Goal: Task Accomplishment & Management: Manage account settings

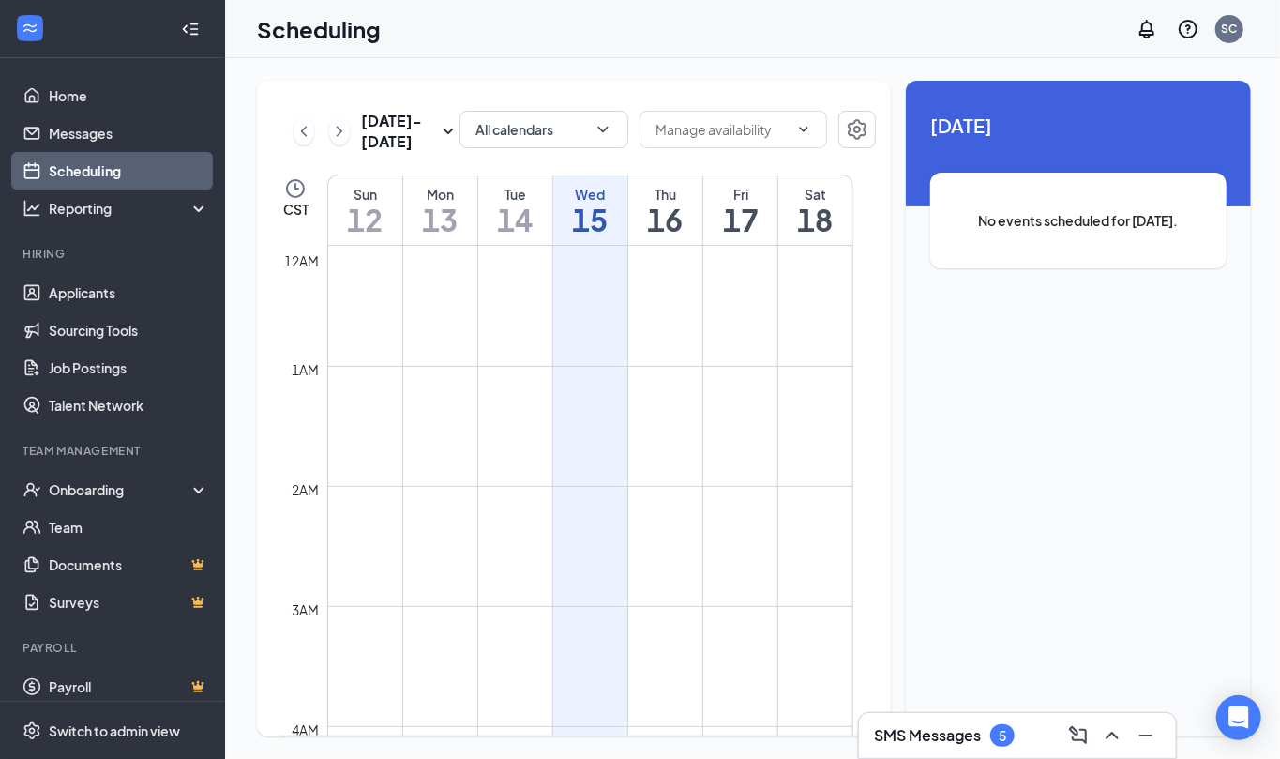
scroll to position [921, 0]
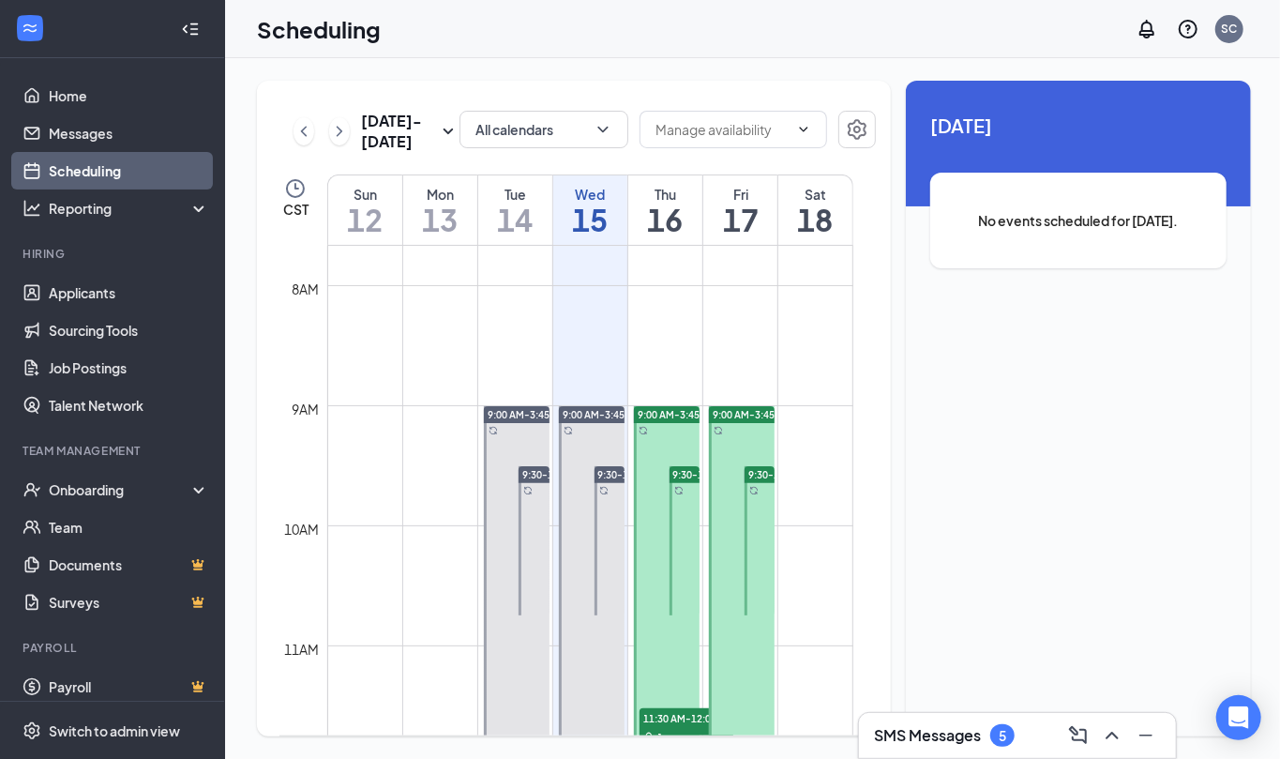
click at [919, 736] on h3 "SMS Messages" at bounding box center [927, 735] width 107 height 21
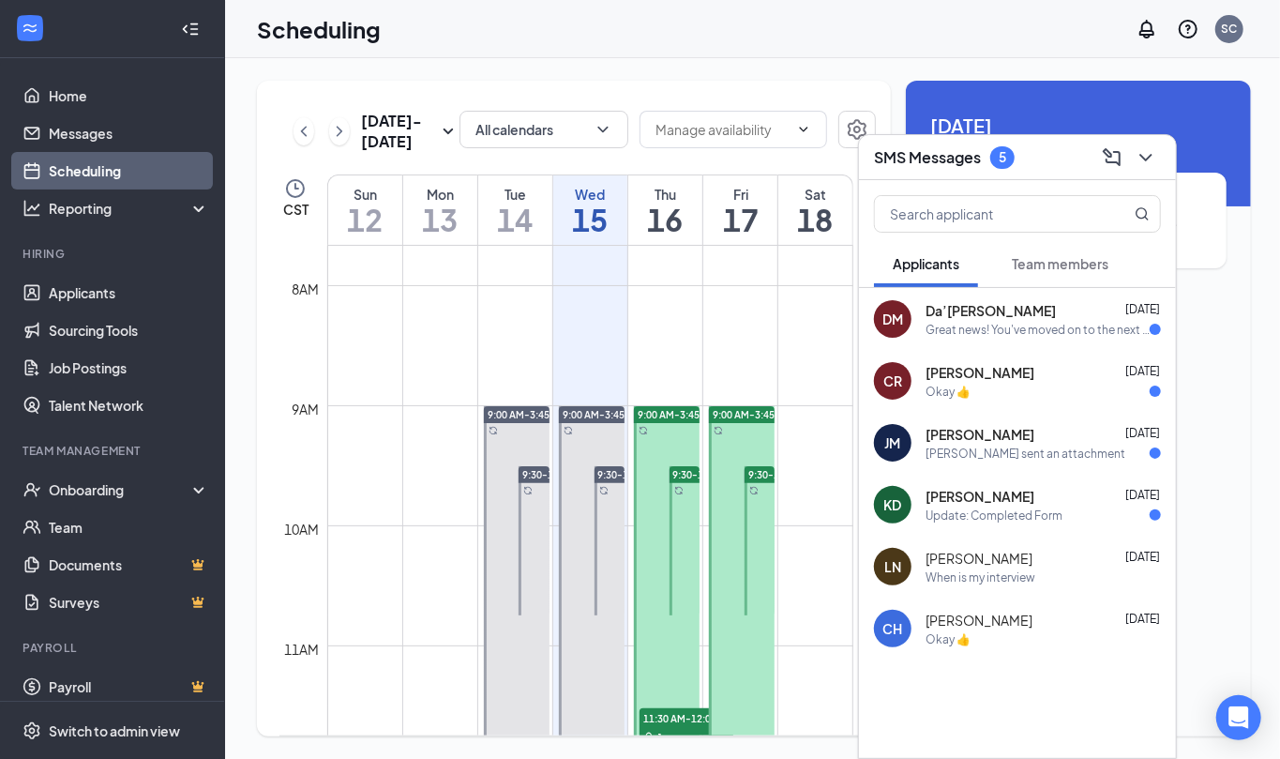
click at [979, 376] on span "[PERSON_NAME]" at bounding box center [979, 372] width 109 height 19
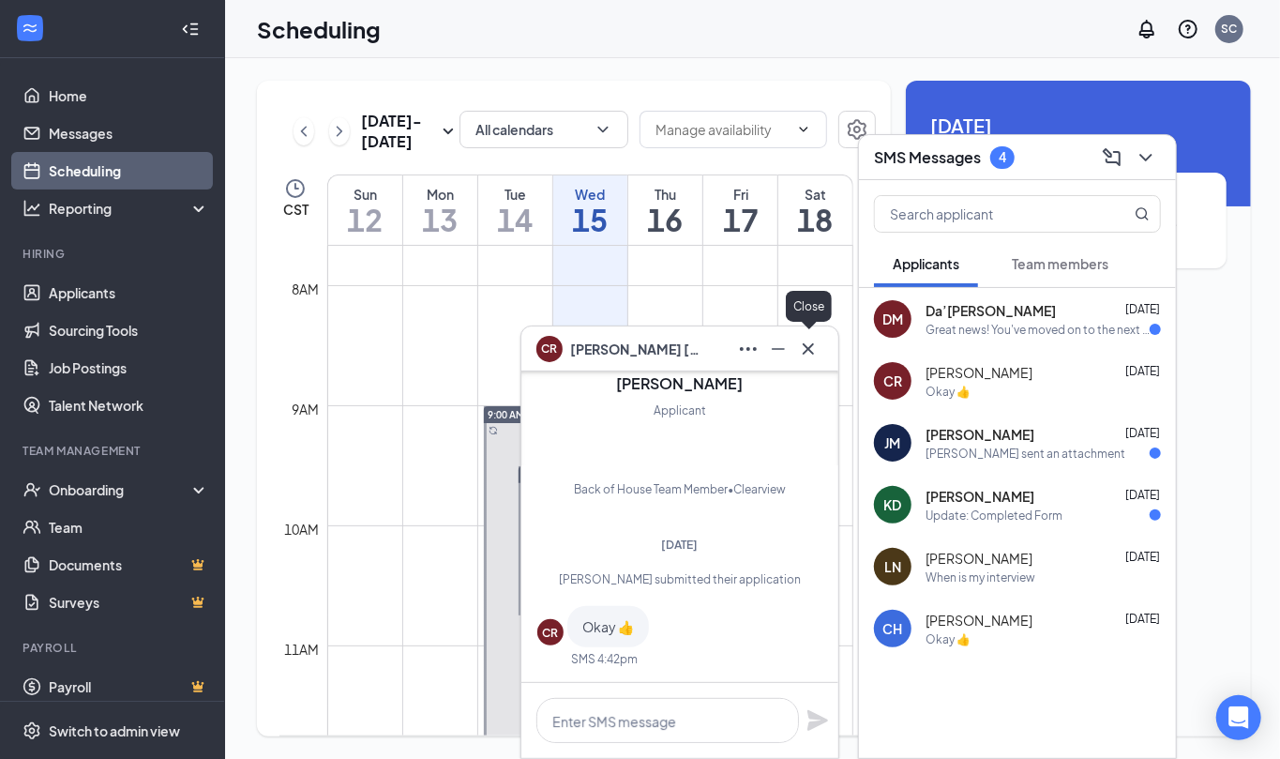
click at [807, 345] on icon "Cross" at bounding box center [808, 349] width 23 height 23
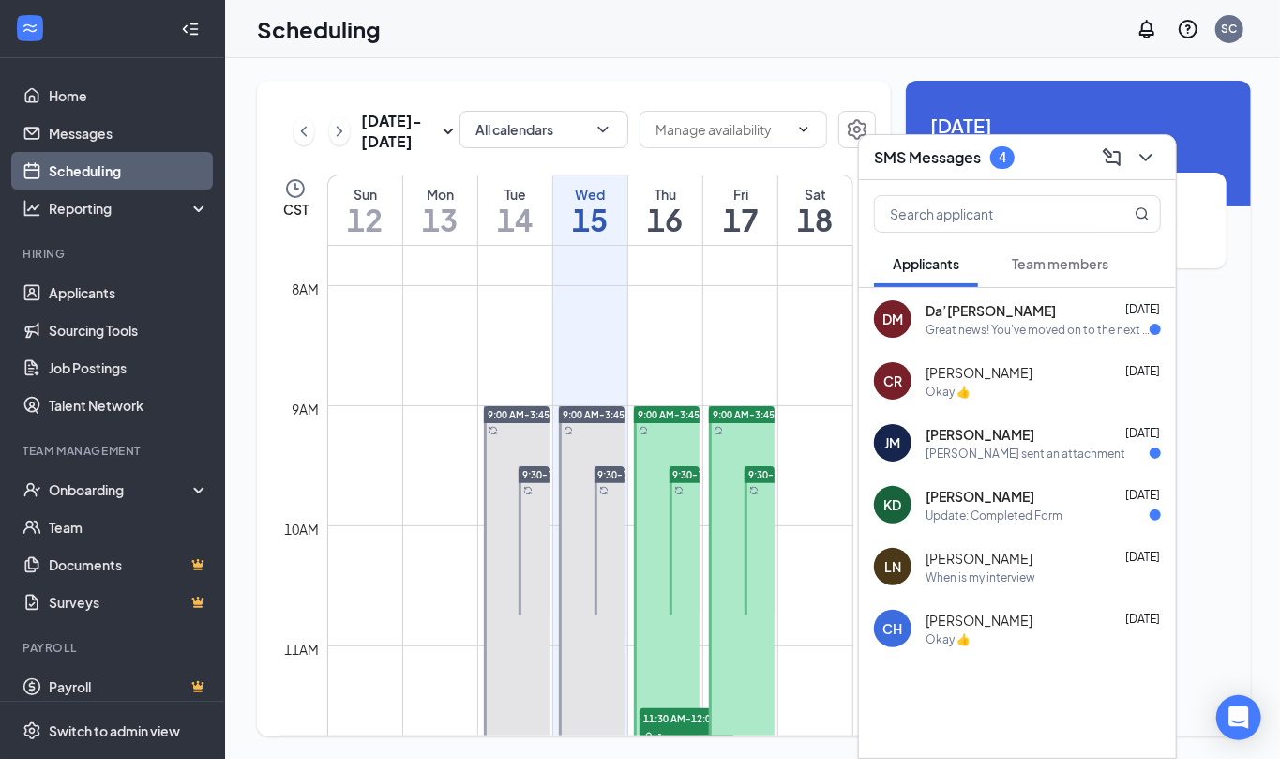
click at [979, 338] on div "DM Da’[PERSON_NAME] [DATE] Great news! You've moved on to the next stage of the…" at bounding box center [1017, 319] width 317 height 62
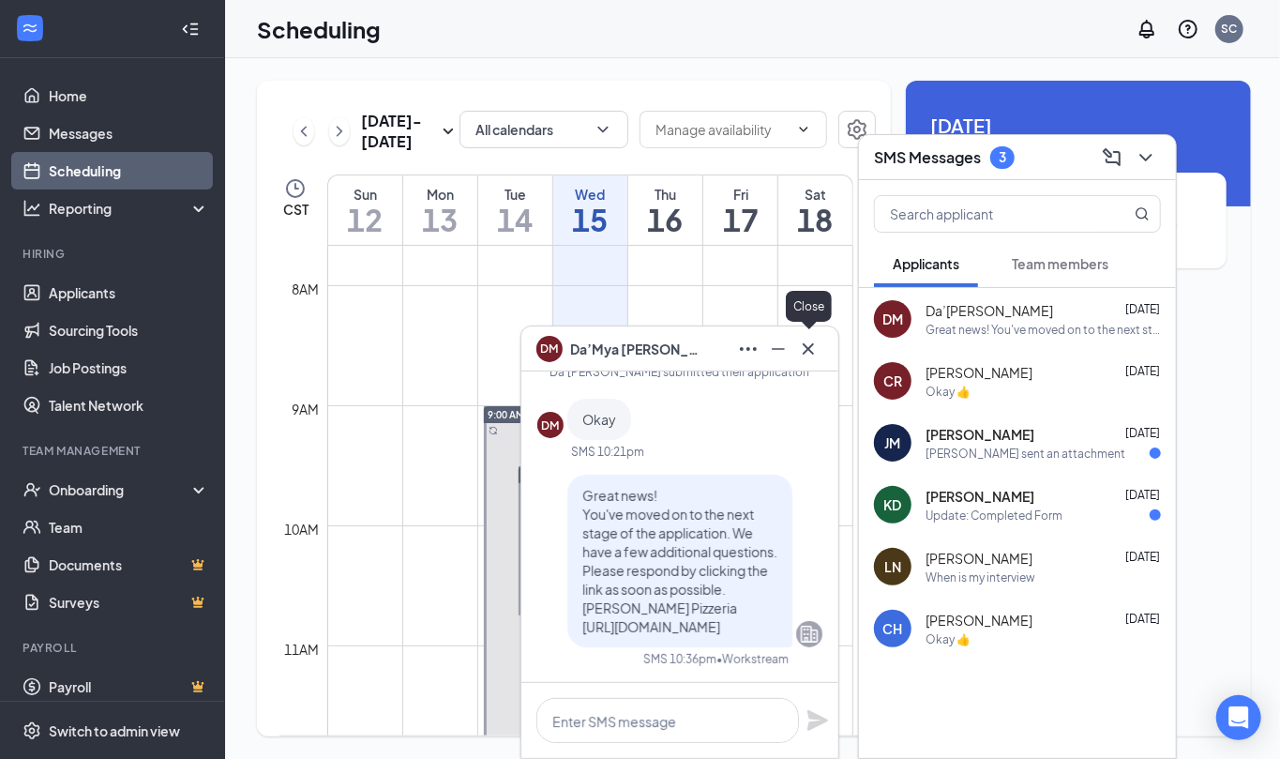
click at [806, 346] on icon "Cross" at bounding box center [808, 347] width 11 height 11
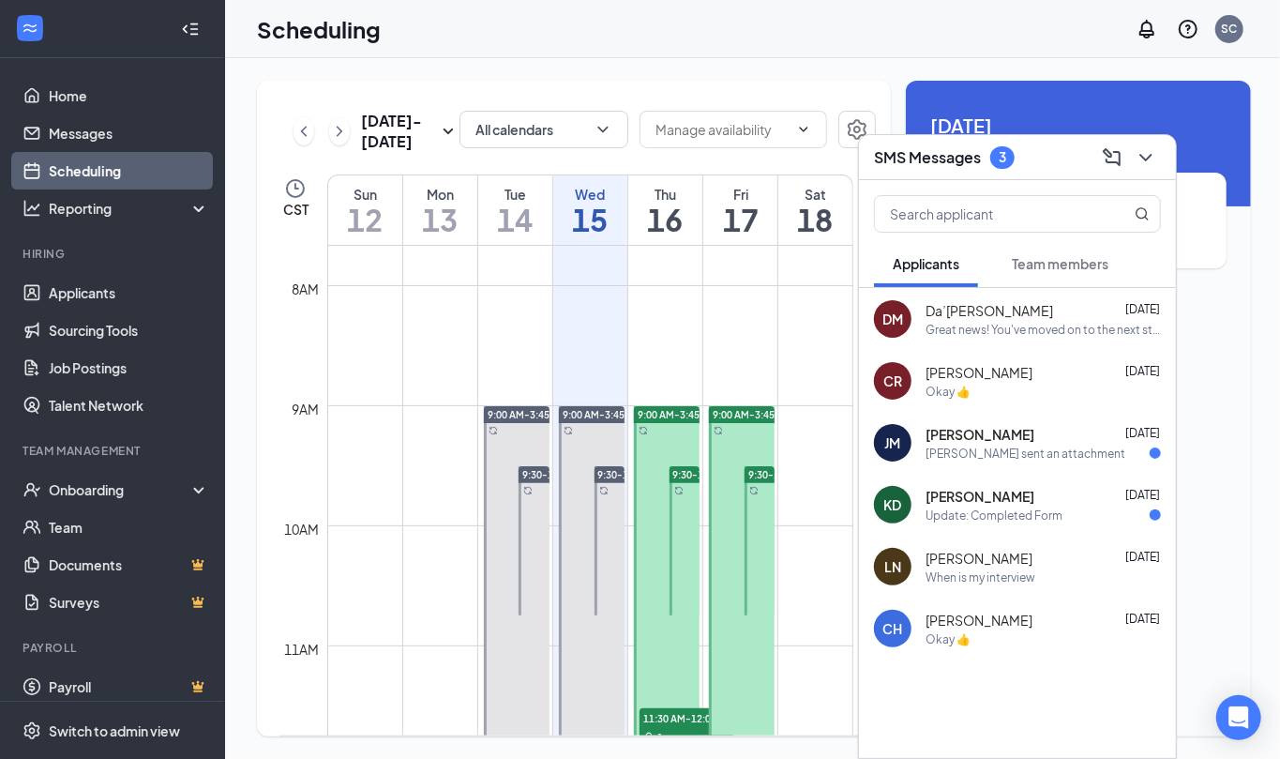
click at [1041, 266] on span "Team members" at bounding box center [1060, 263] width 97 height 17
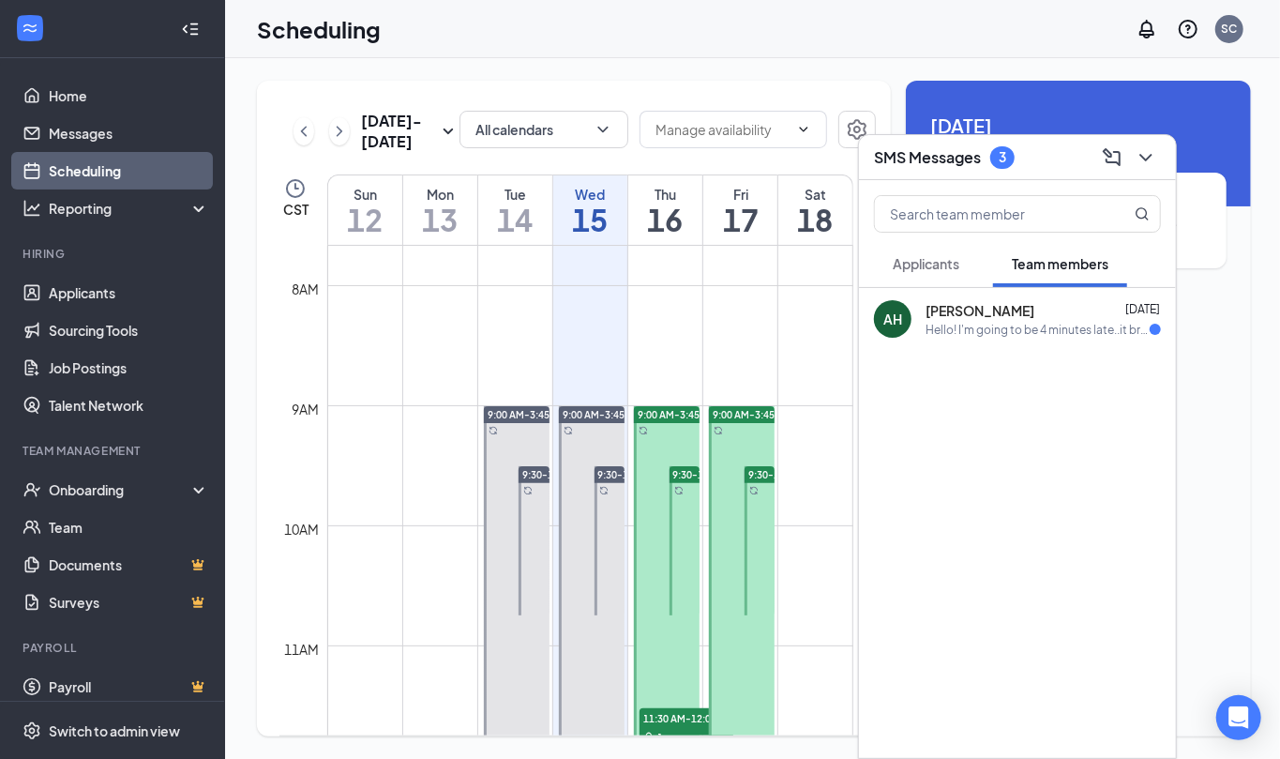
click at [984, 316] on span "[PERSON_NAME]" at bounding box center [979, 310] width 109 height 19
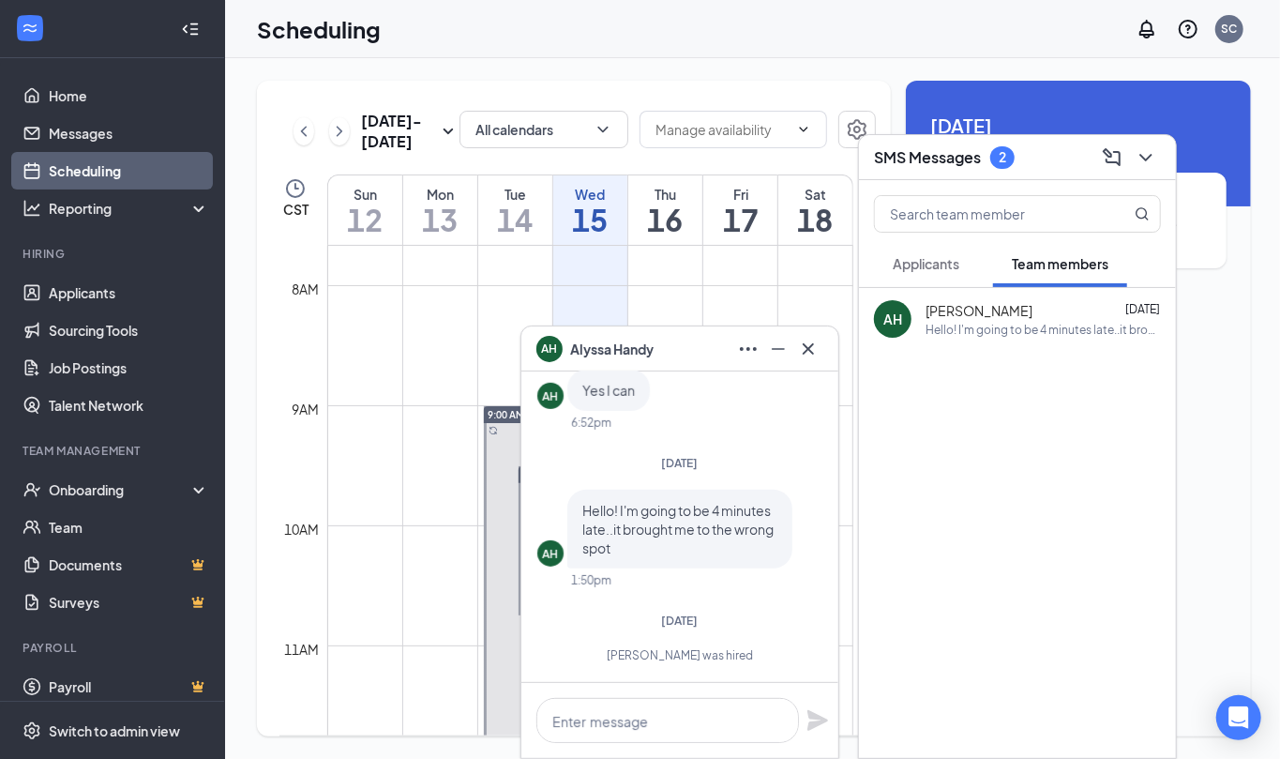
click at [932, 267] on span "Applicants" at bounding box center [926, 263] width 67 height 17
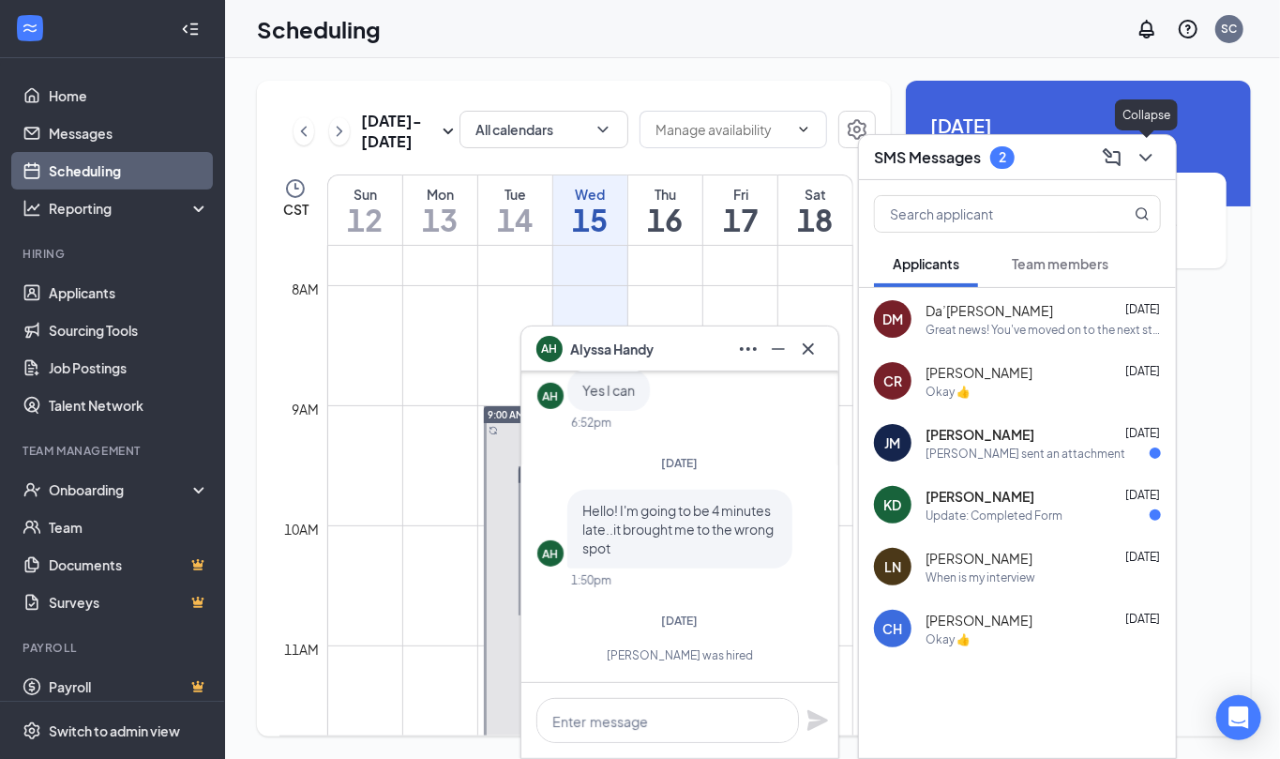
click at [1138, 152] on icon "ChevronDown" at bounding box center [1145, 157] width 23 height 23
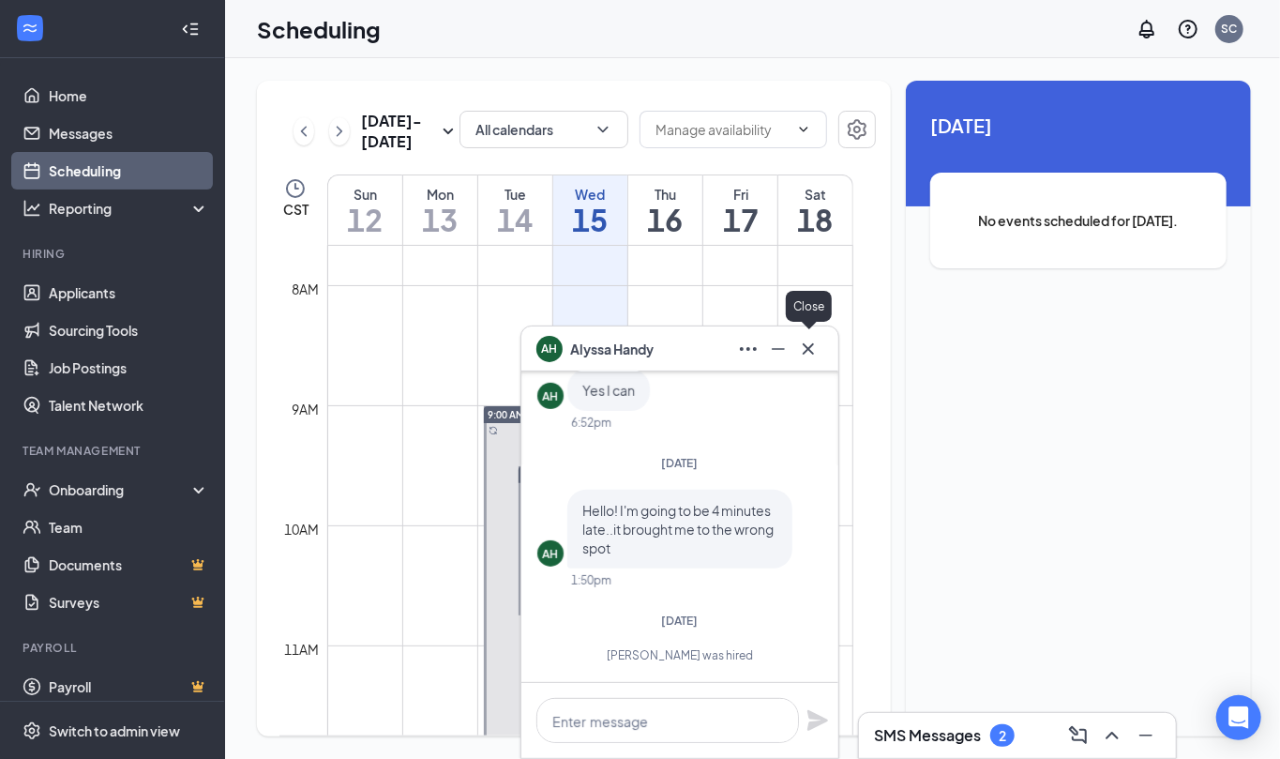
click at [810, 349] on icon "Cross" at bounding box center [808, 347] width 11 height 11
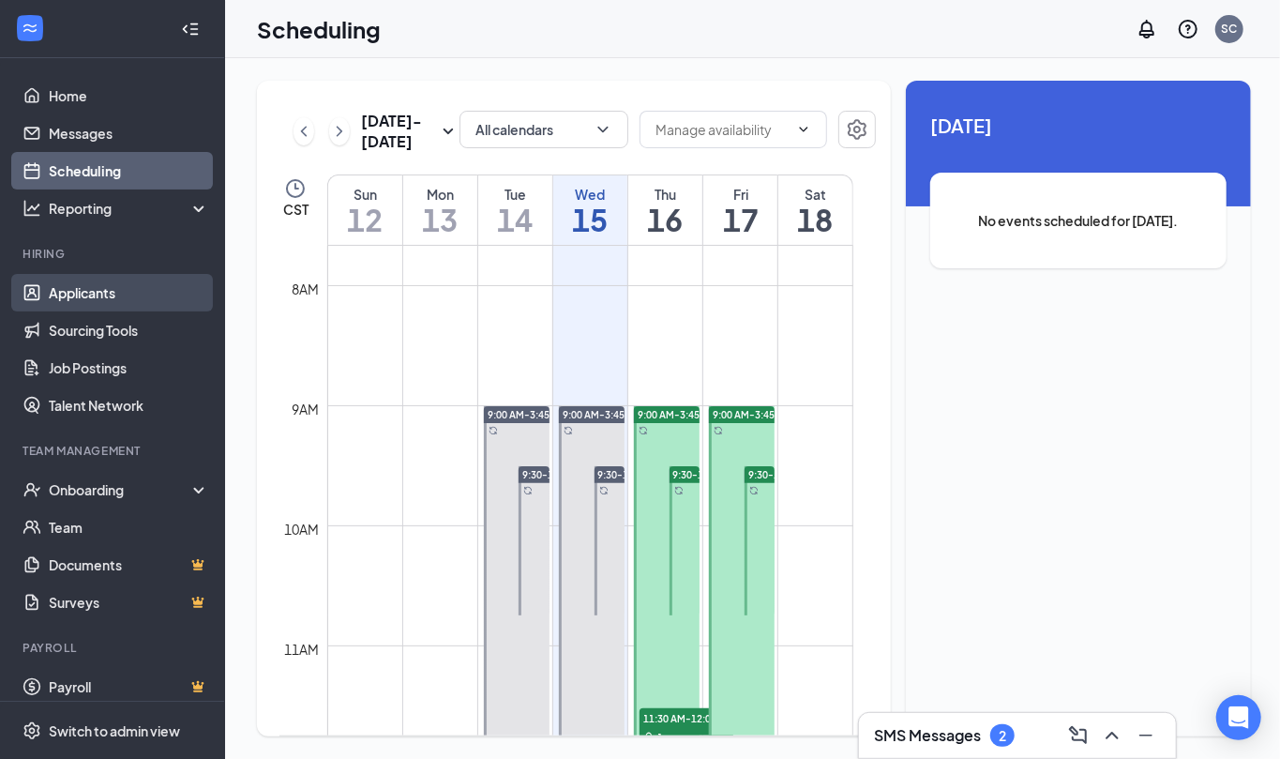
click at [88, 287] on link "Applicants" at bounding box center [129, 293] width 160 height 38
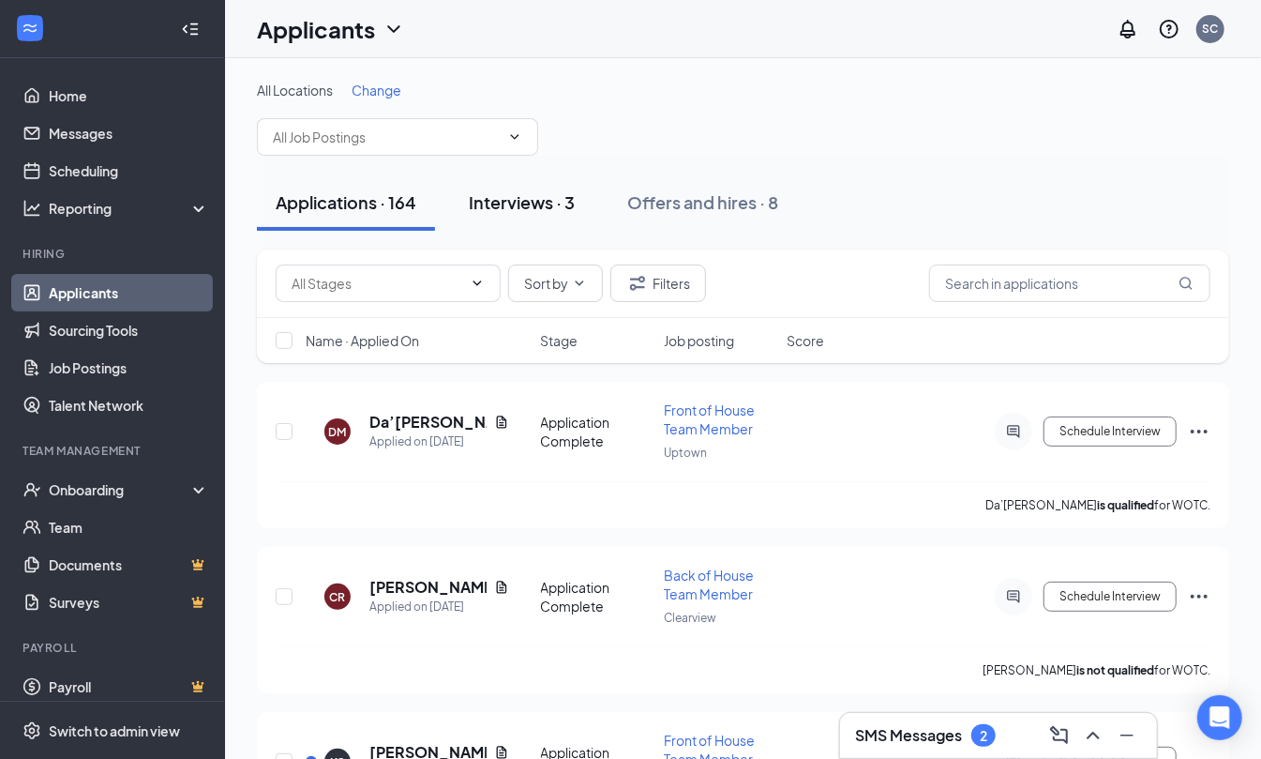
click at [515, 203] on div "Interviews · 3" at bounding box center [522, 201] width 106 height 23
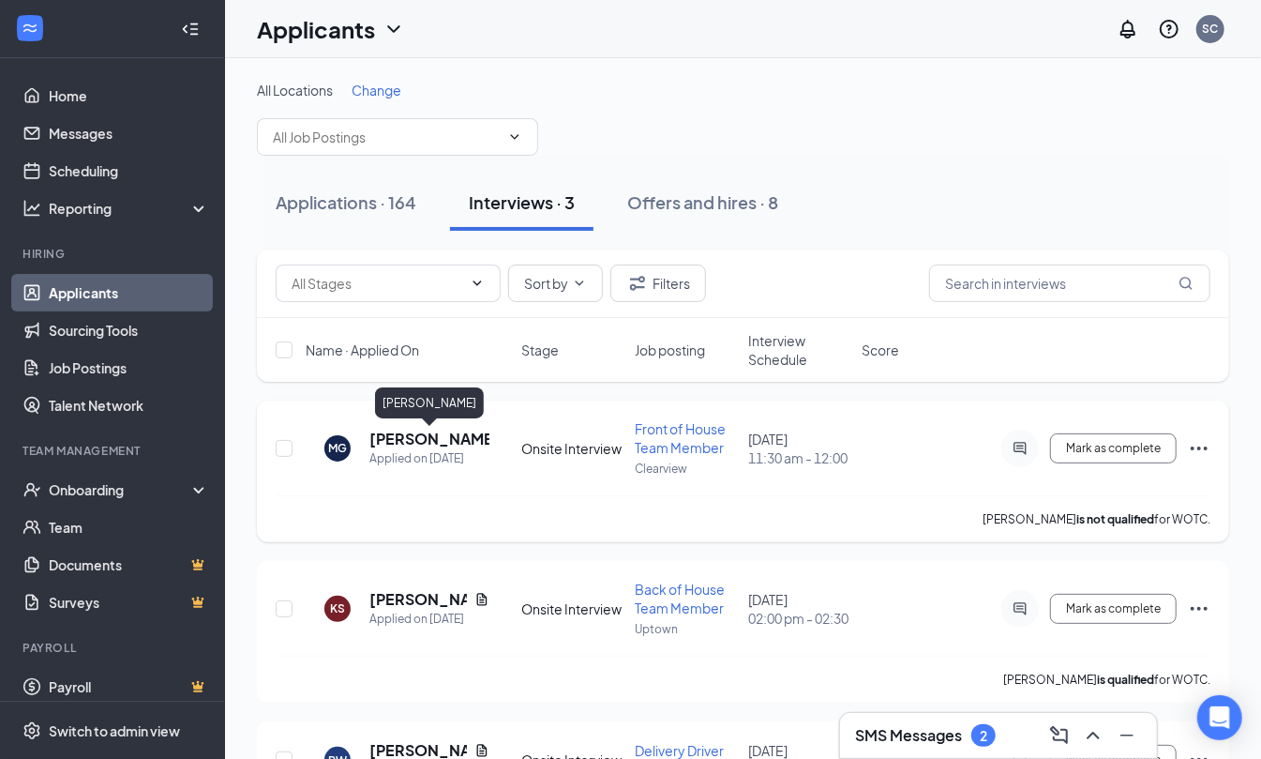
click at [399, 437] on h5 "[PERSON_NAME]" at bounding box center [429, 438] width 120 height 21
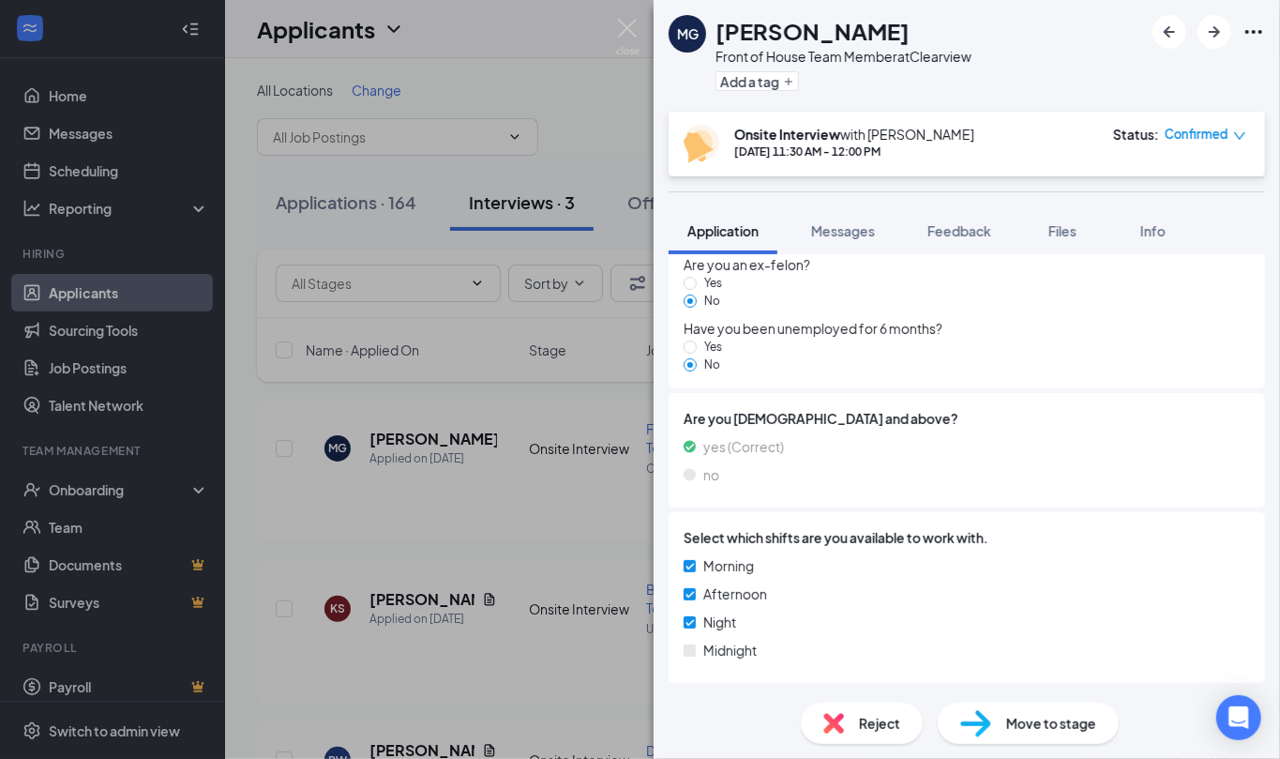
scroll to position [1801, 0]
click at [1249, 31] on icon "Ellipses" at bounding box center [1253, 32] width 17 height 4
click at [1116, 76] on link "View full application" at bounding box center [1152, 75] width 203 height 19
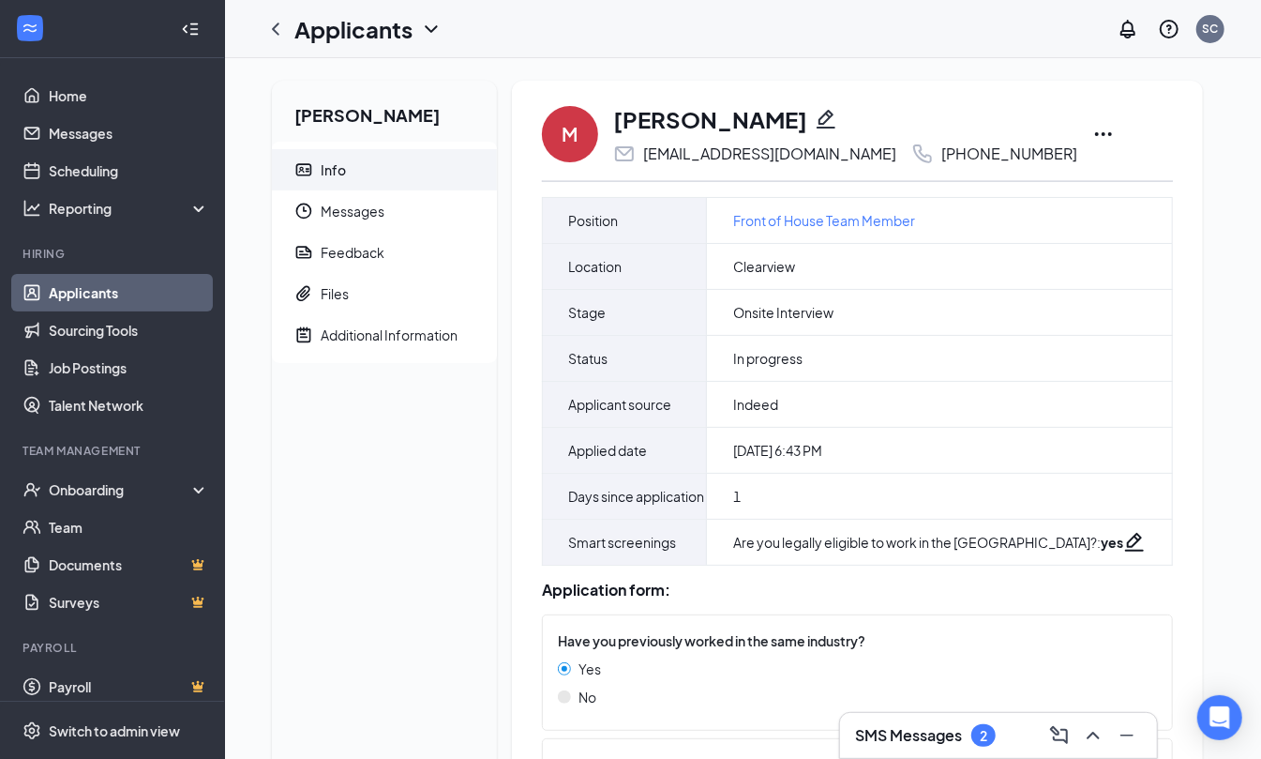
click at [1095, 133] on icon "Ellipses" at bounding box center [1103, 134] width 17 height 4
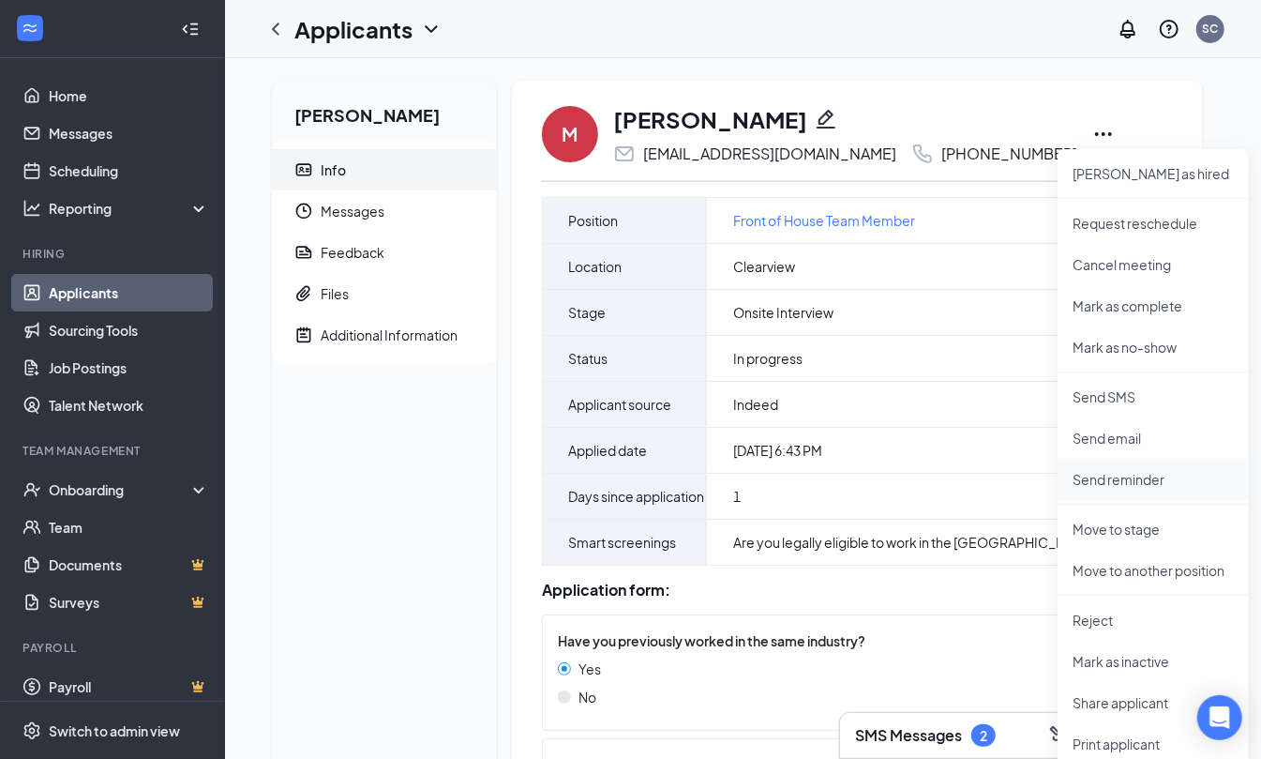
scroll to position [125, 0]
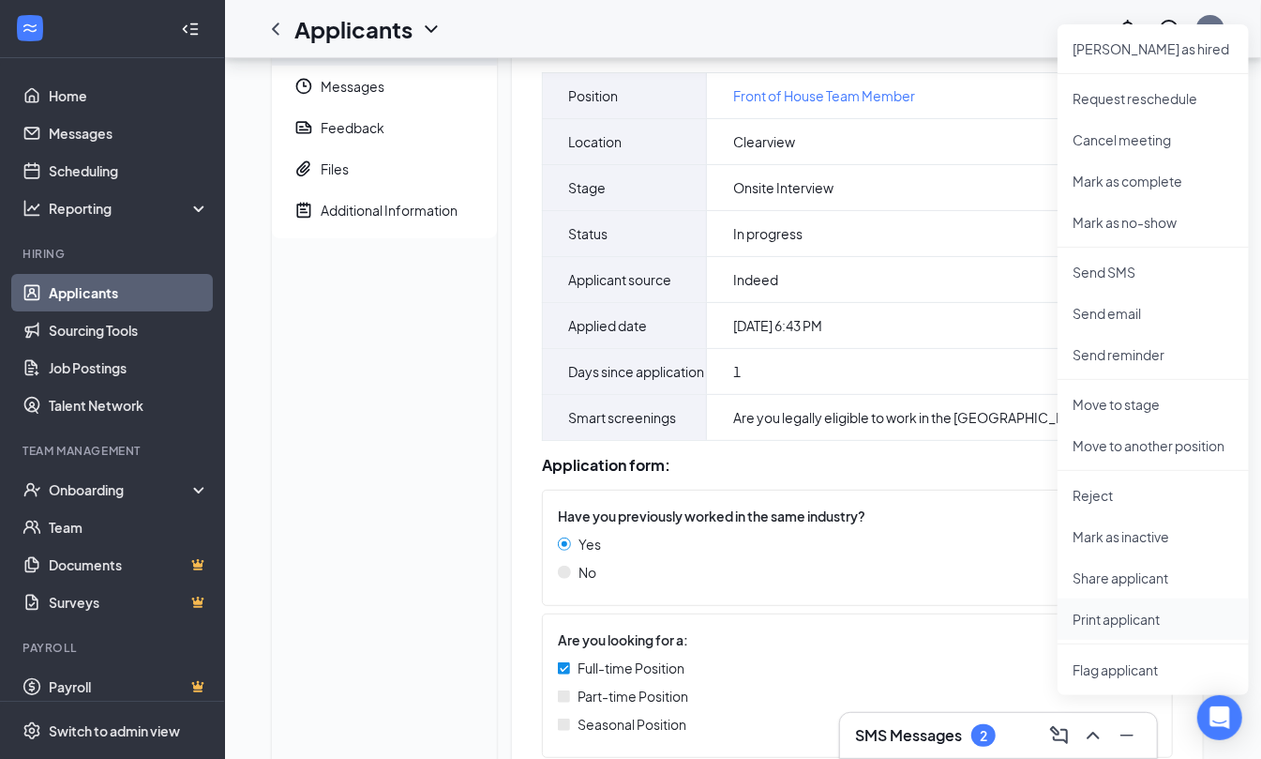
click at [1123, 616] on p "Print applicant" at bounding box center [1153, 618] width 161 height 19
